Goal: Find specific page/section: Find specific page/section

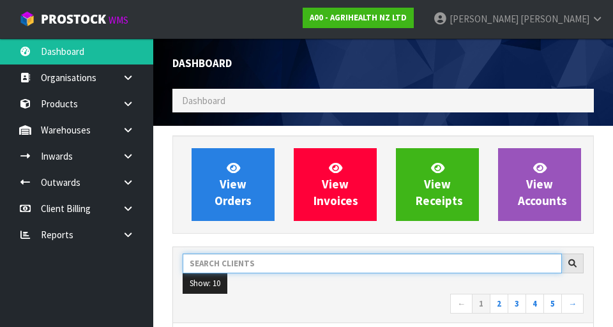
click at [242, 266] on input "text" at bounding box center [372, 263] width 379 height 20
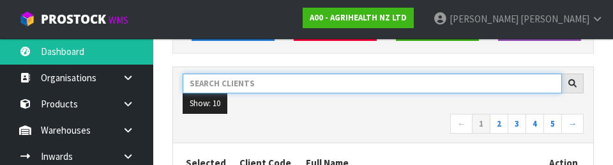
scroll to position [175, 0]
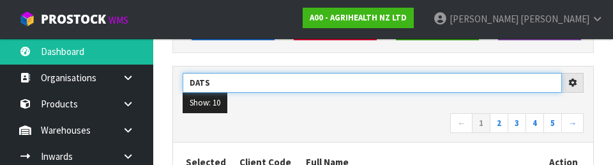
type input "DATS"
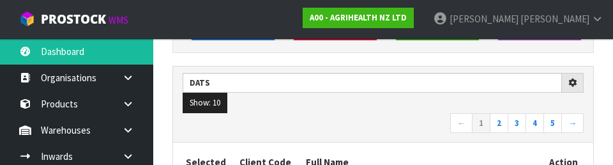
click at [394, 121] on nav "← 1 2 3 4 5 →" at bounding box center [383, 124] width 401 height 22
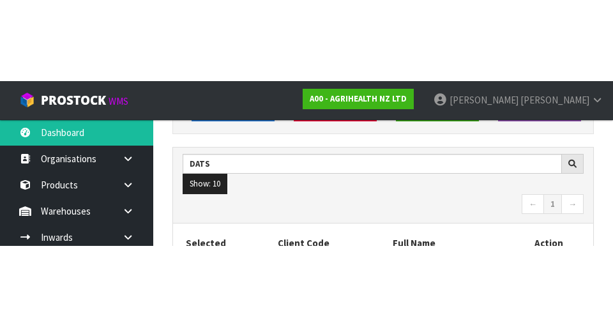
scroll to position [181, 0]
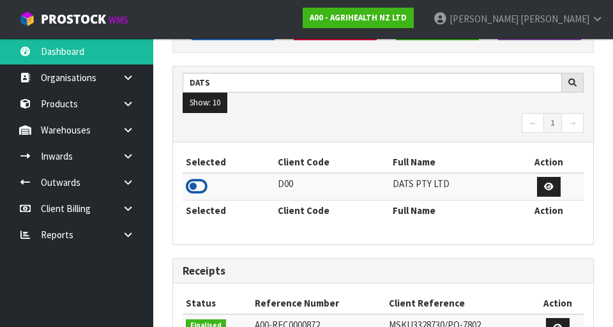
click at [196, 190] on icon at bounding box center [197, 186] width 22 height 19
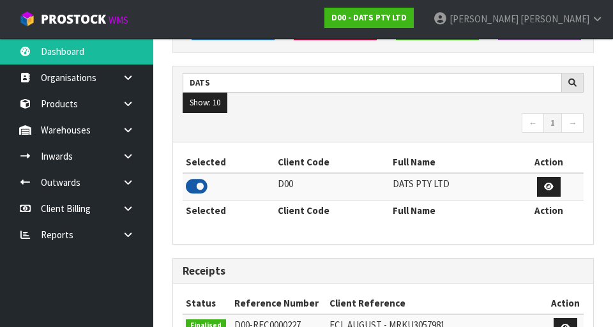
scroll to position [1013, 441]
click at [127, 79] on icon at bounding box center [128, 78] width 12 height 10
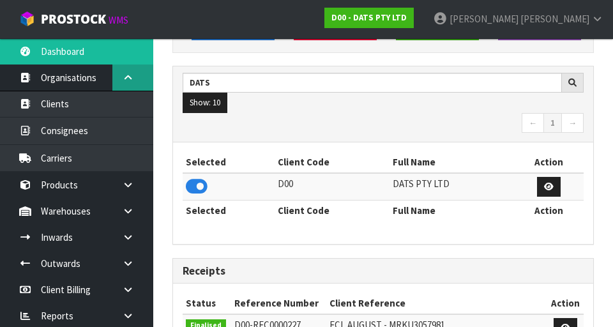
click at [119, 80] on link at bounding box center [132, 77] width 41 height 26
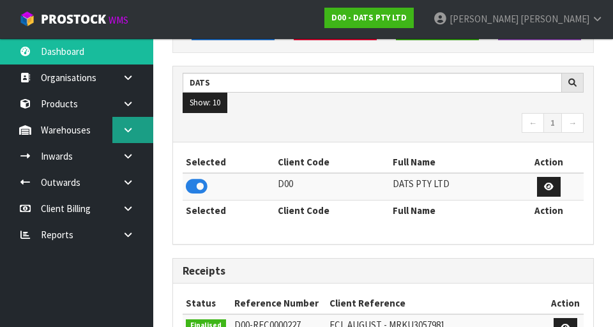
click at [135, 132] on link at bounding box center [132, 130] width 41 height 26
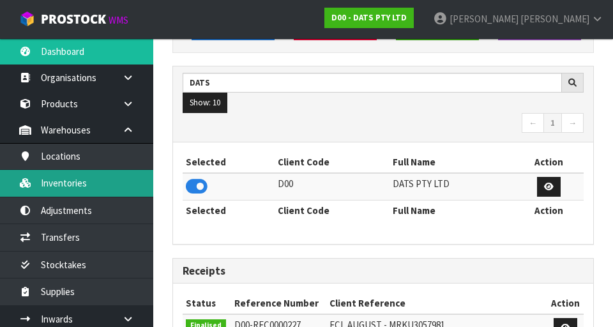
click at [51, 185] on link "Inventories" at bounding box center [76, 183] width 153 height 26
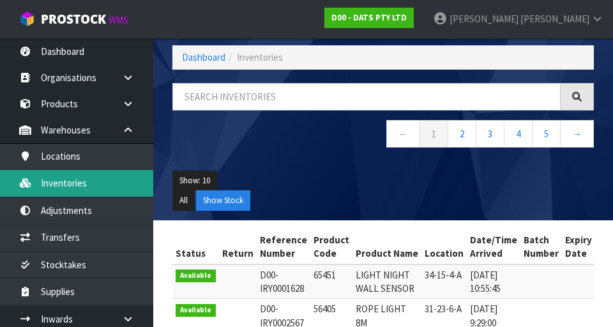
scroll to position [60, 0]
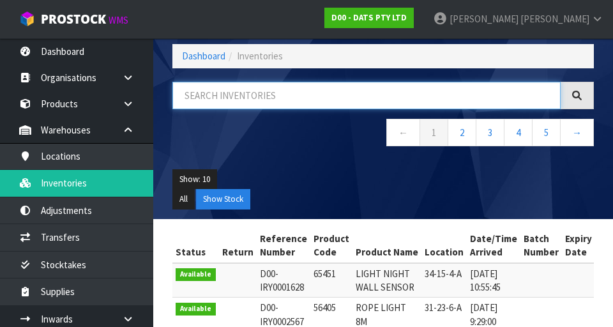
click at [250, 108] on input "text" at bounding box center [366, 95] width 388 height 27
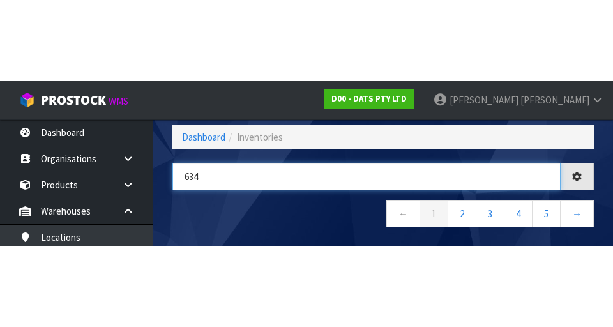
scroll to position [0, 0]
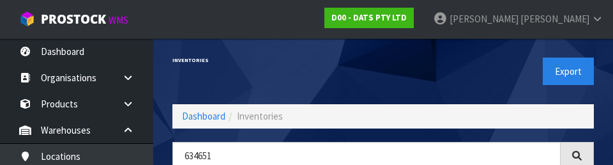
click at [218, 76] on div "Inventories" at bounding box center [273, 60] width 220 height 44
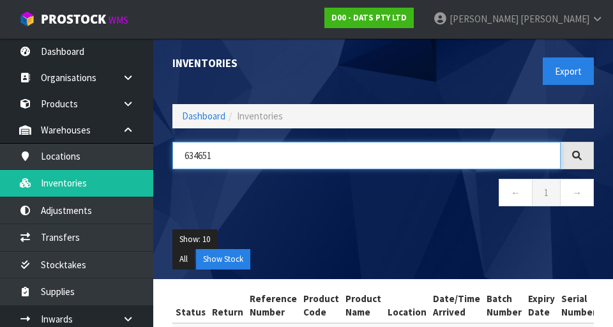
click at [494, 152] on input "634651" at bounding box center [366, 155] width 388 height 27
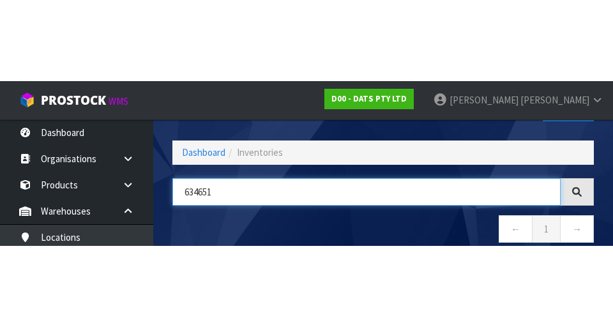
scroll to position [73, 0]
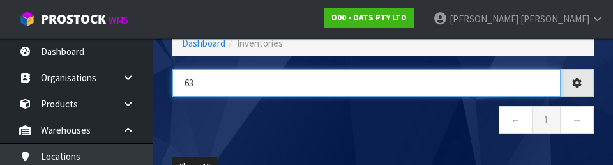
type input "6"
type input "64856"
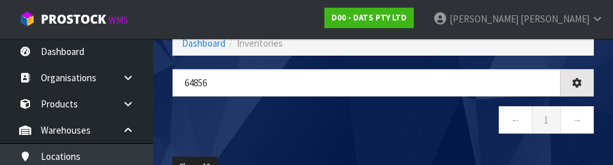
click at [232, 117] on nav "← 1 →" at bounding box center [382, 121] width 421 height 31
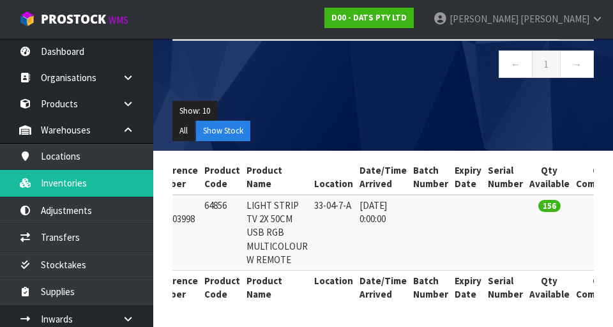
scroll to position [0, 0]
